Goal: Task Accomplishment & Management: Manage account settings

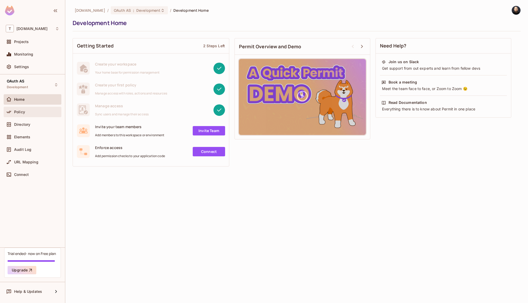
click at [32, 107] on div "Policy" at bounding box center [33, 112] width 58 height 10
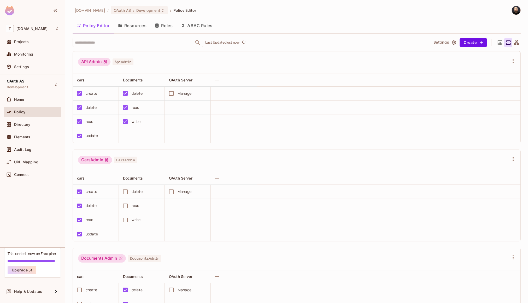
click at [146, 23] on button "Resources" at bounding box center [132, 25] width 37 height 13
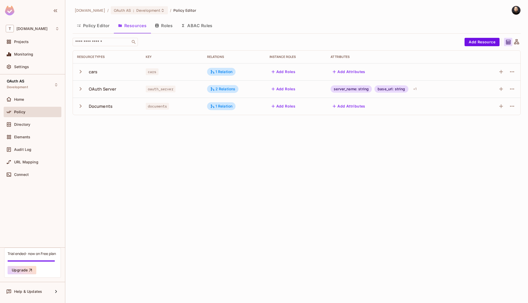
click at [334, 107] on icon "button" at bounding box center [334, 106] width 5 height 5
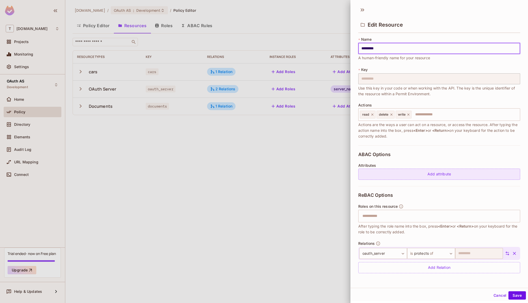
scroll to position [1, 0]
click at [387, 175] on div "Add attribute" at bounding box center [439, 173] width 162 height 11
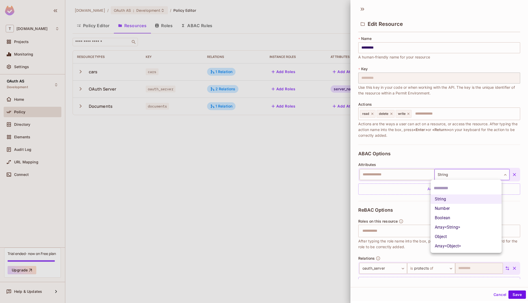
click at [448, 177] on body "T [DOMAIN_NAME] Projects Monitoring Settings OAuth AS Development Home Policy D…" at bounding box center [264, 151] width 528 height 303
